Goal: Transaction & Acquisition: Purchase product/service

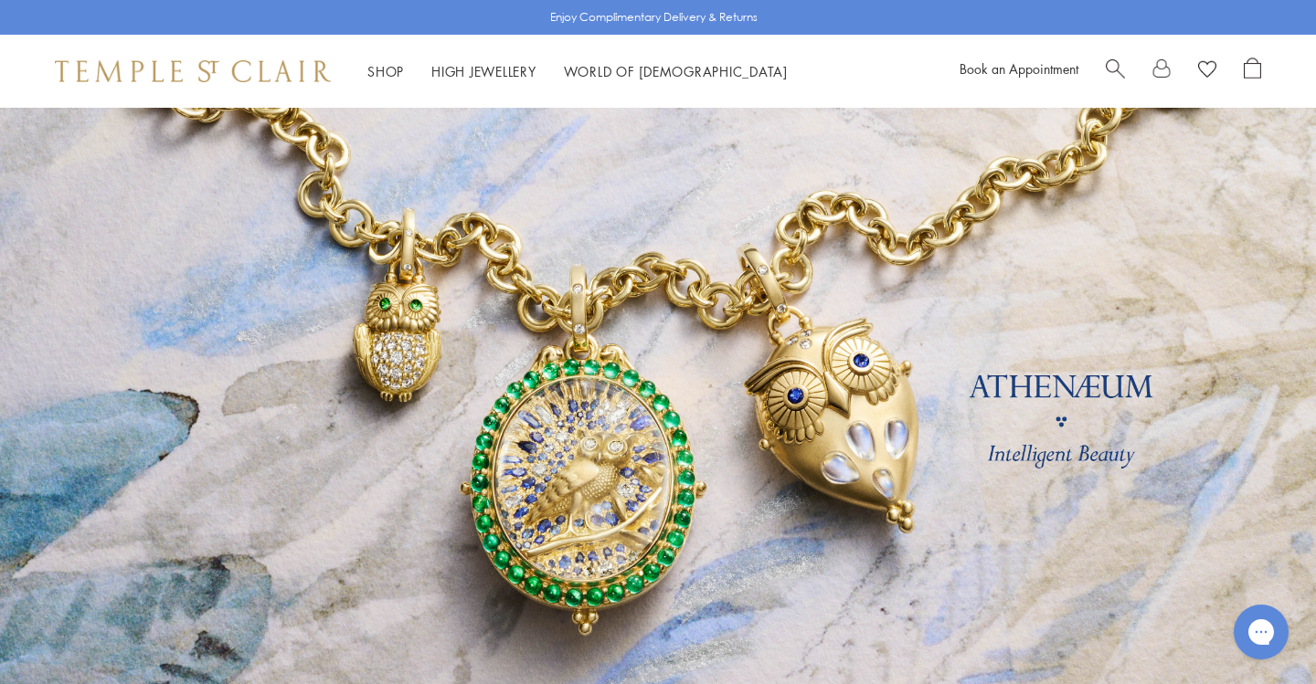
click at [1112, 68] on span "Search" at bounding box center [1115, 67] width 19 height 19
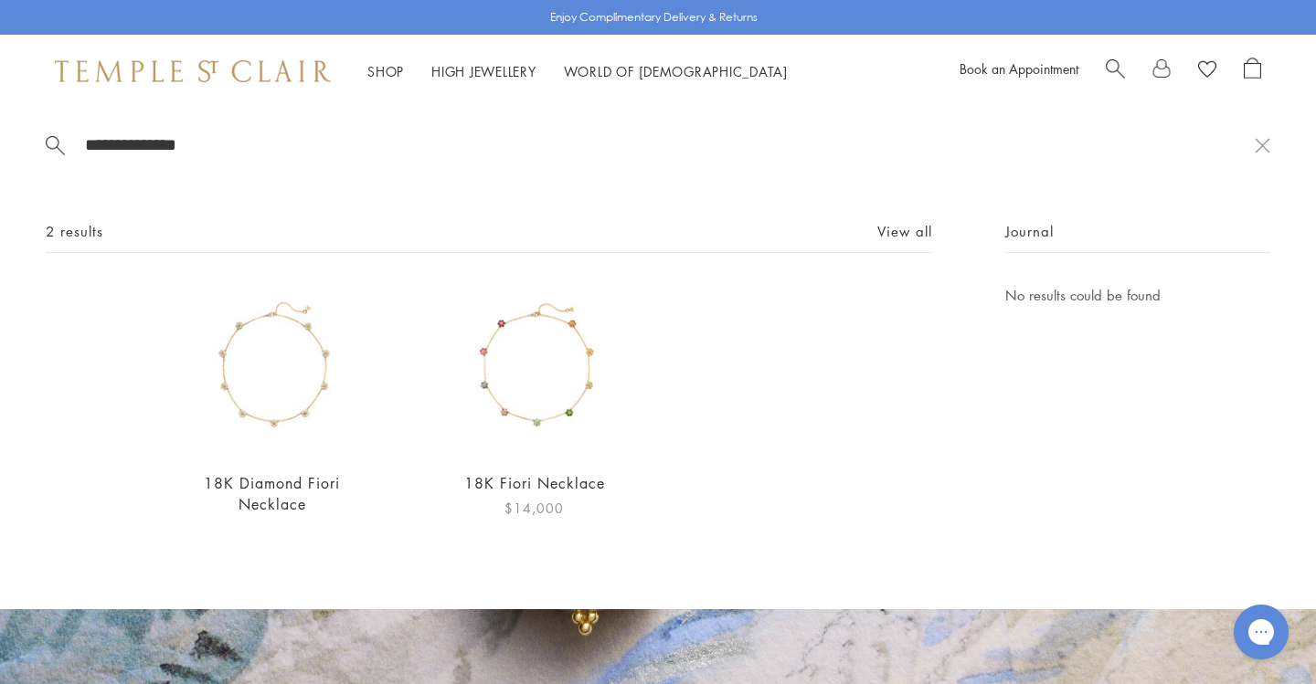
type input "**********"
click at [554, 380] on img at bounding box center [534, 369] width 171 height 171
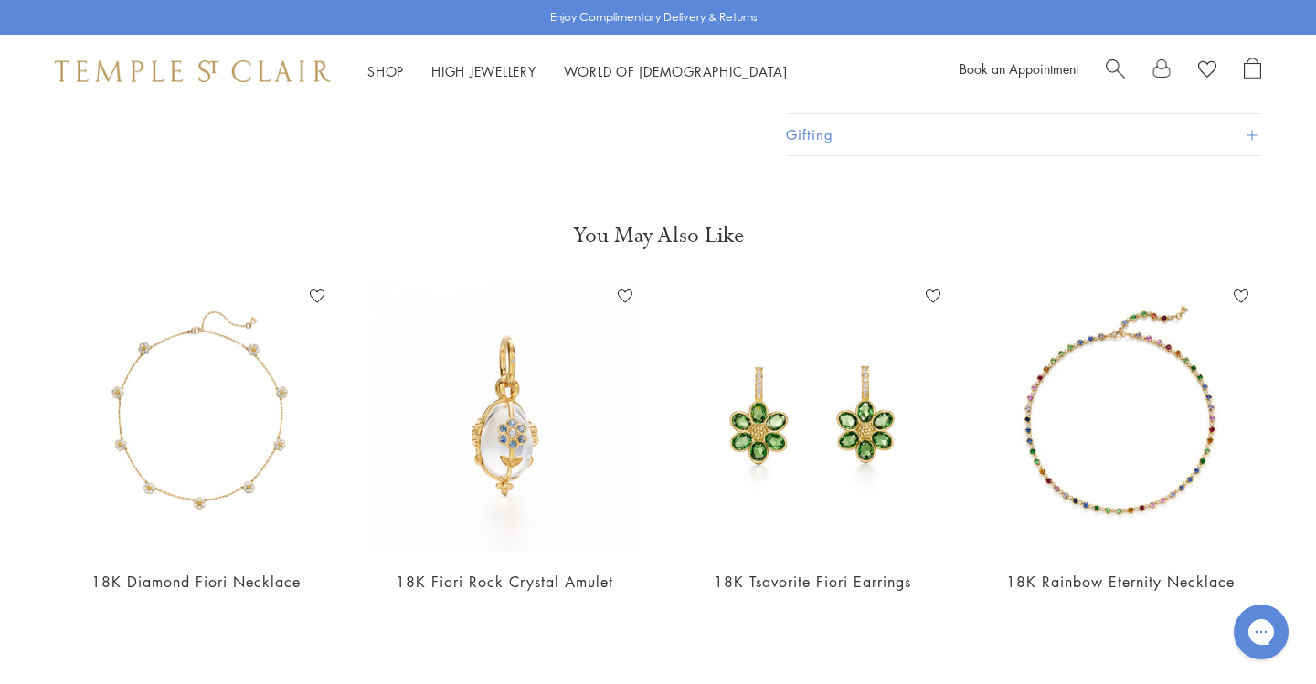
scroll to position [677, 0]
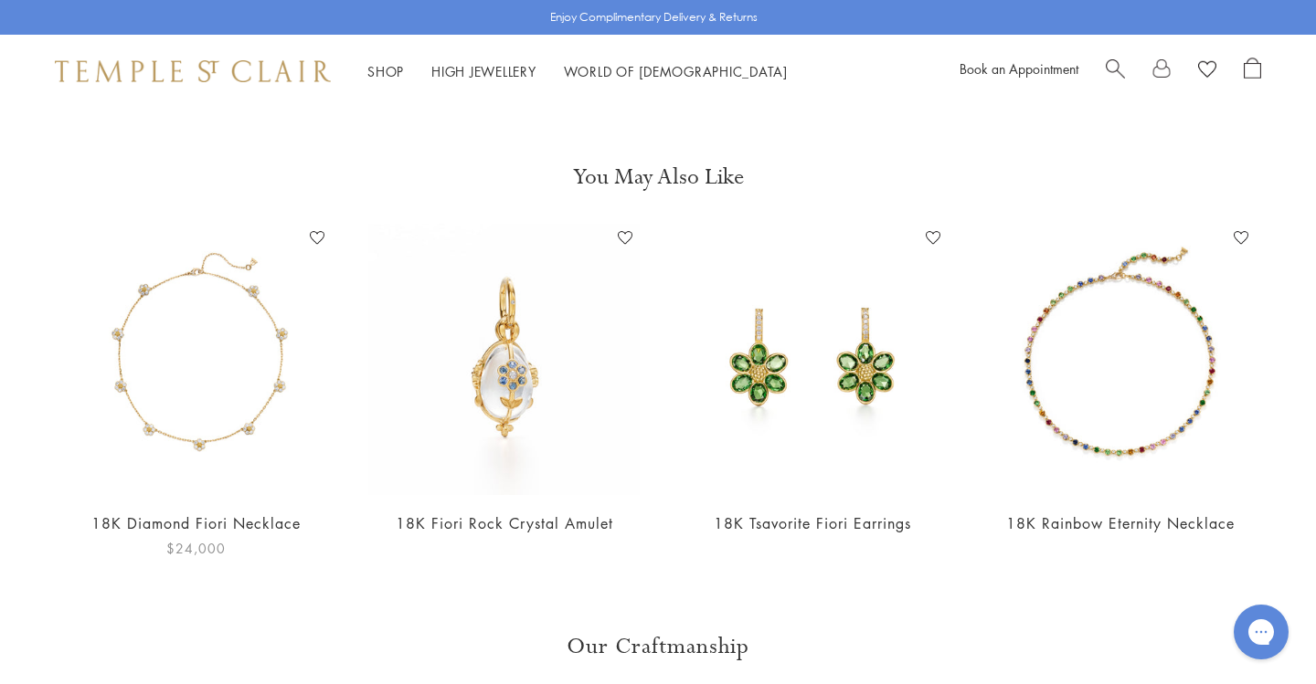
click at [260, 405] on img at bounding box center [195, 359] width 271 height 271
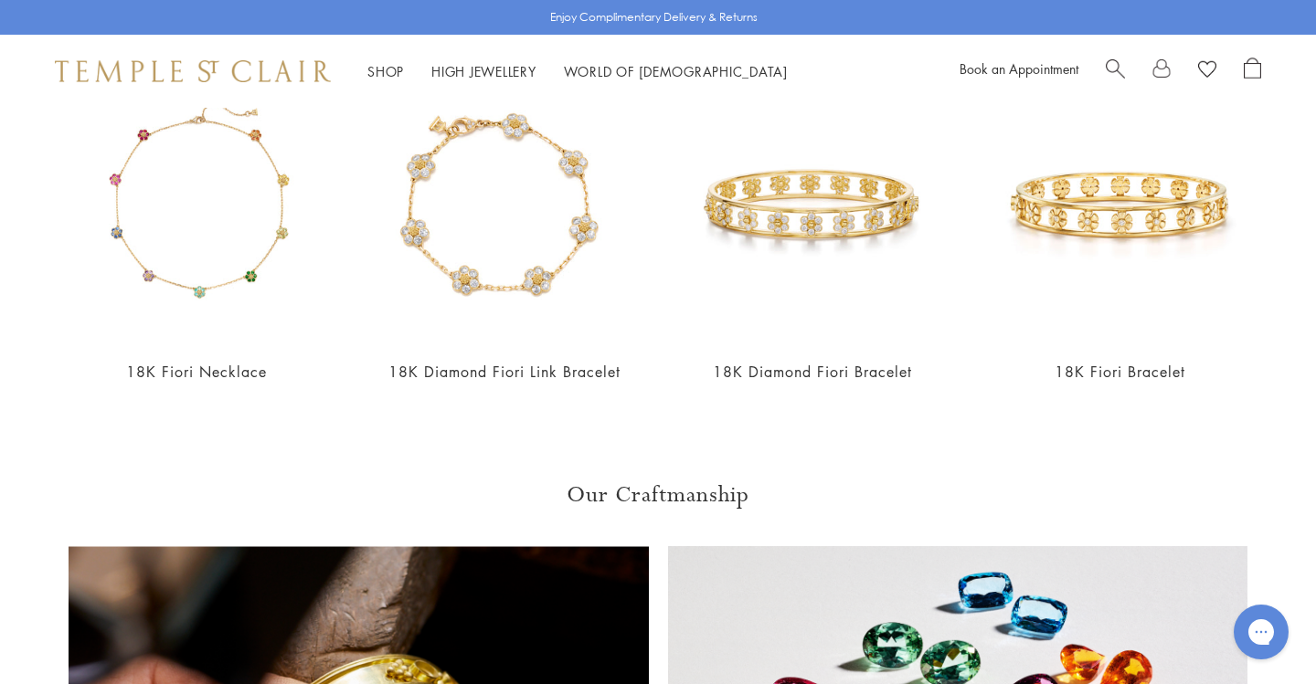
scroll to position [2229, 0]
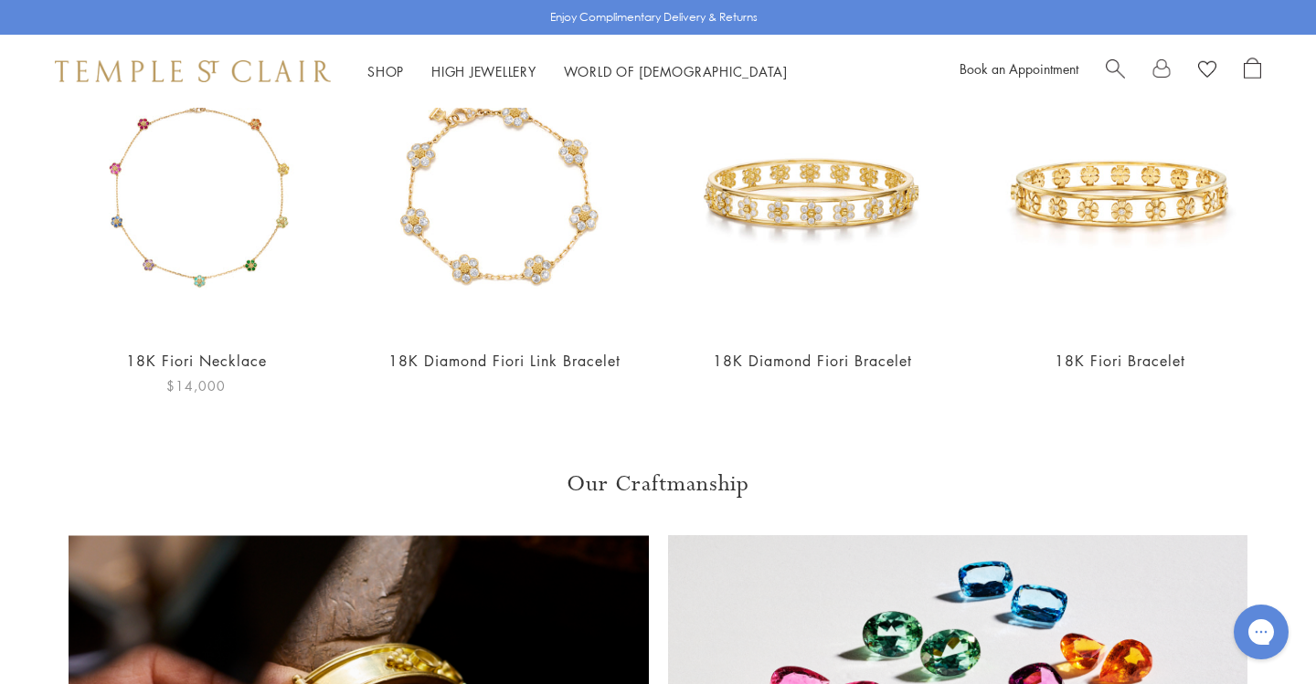
click at [219, 211] on img at bounding box center [195, 196] width 271 height 271
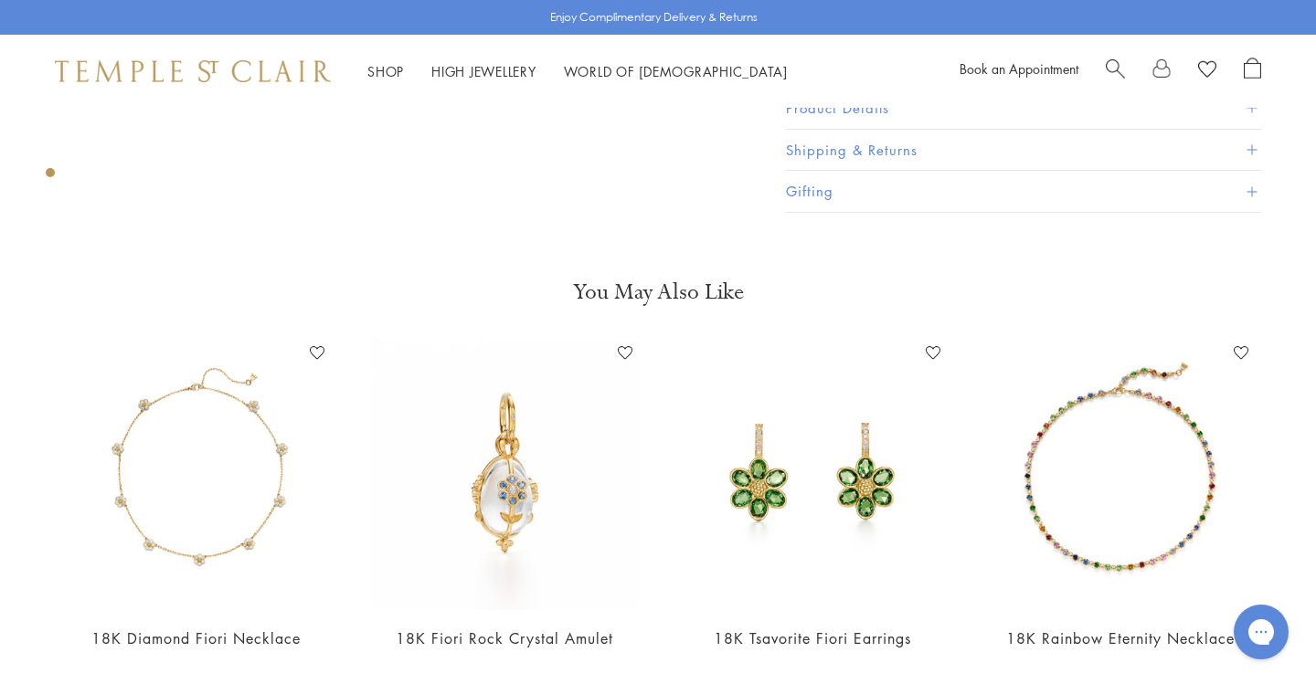
scroll to position [567, 0]
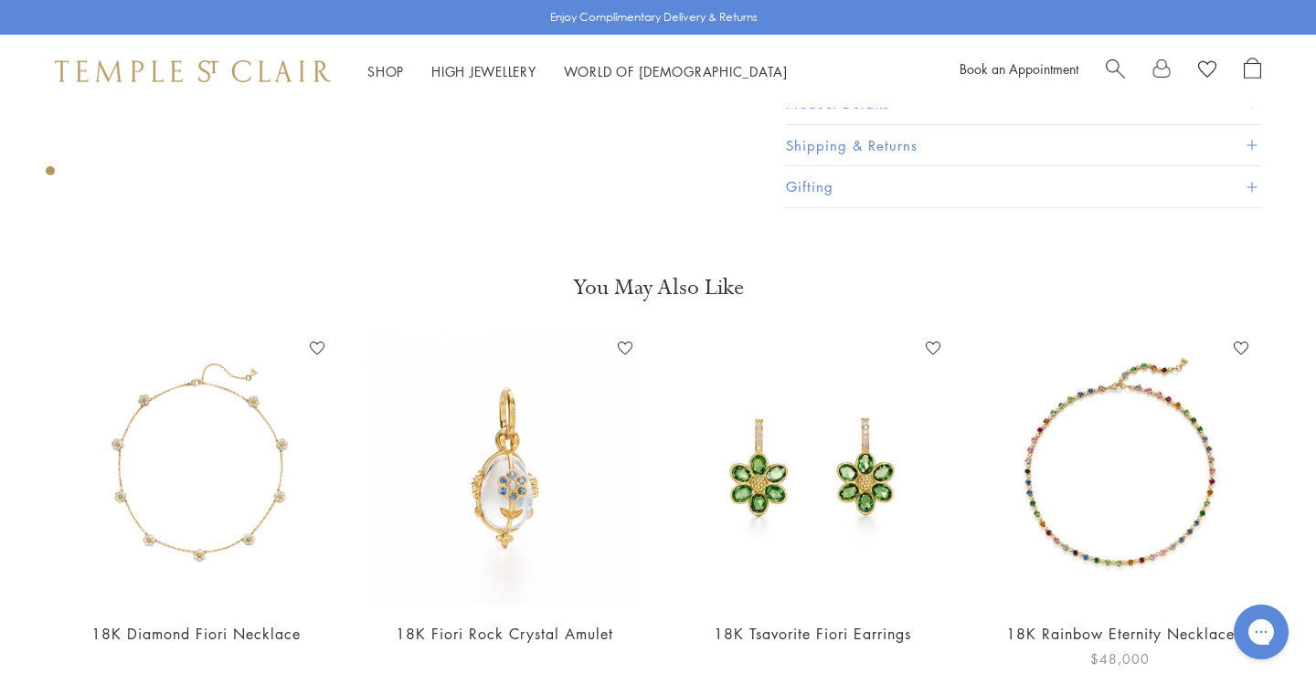
click at [1156, 455] on img at bounding box center [1119, 469] width 271 height 271
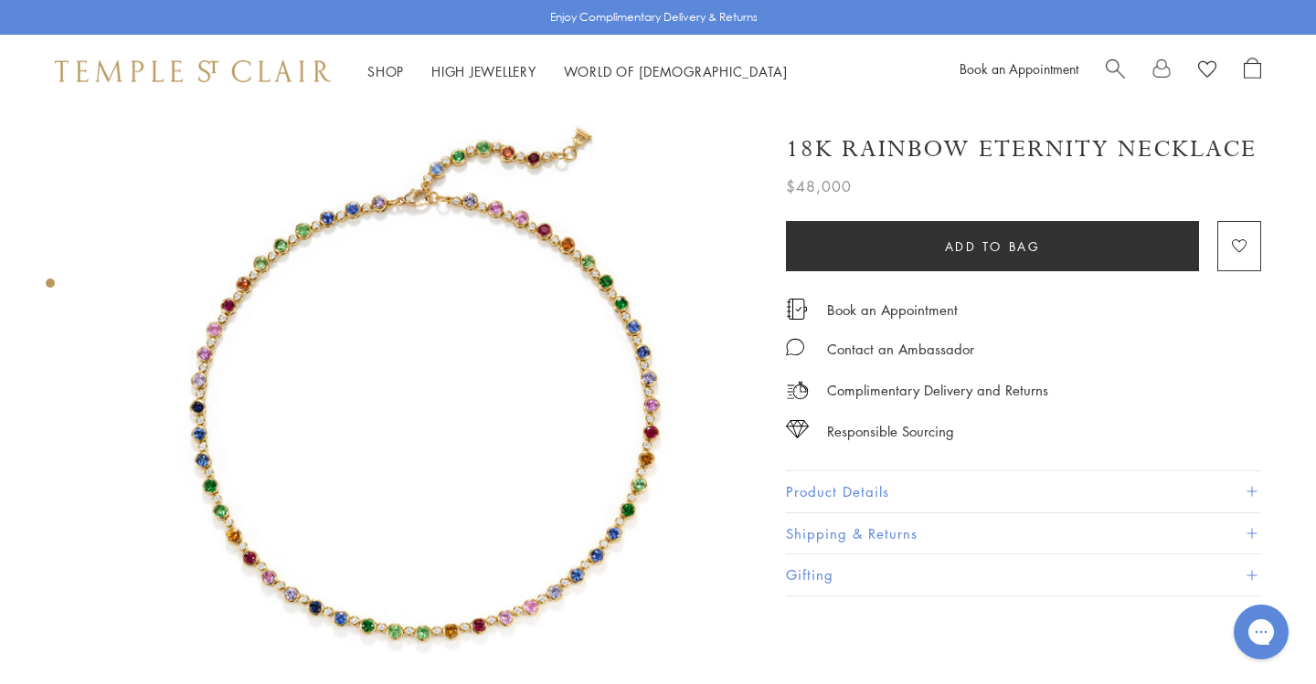
scroll to position [42, 0]
